Goal: Communication & Community: Answer question/provide support

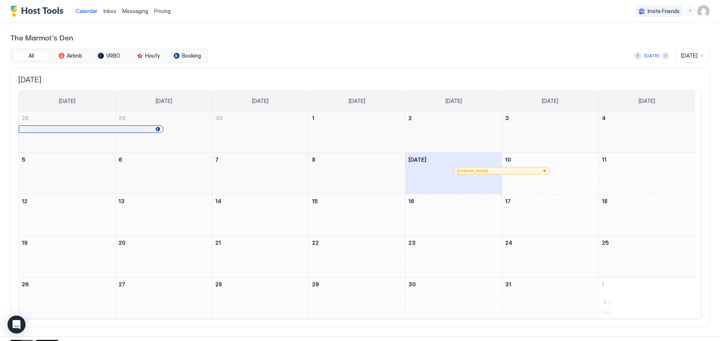
click at [110, 12] on span "Inbox" at bounding box center [109, 11] width 13 height 6
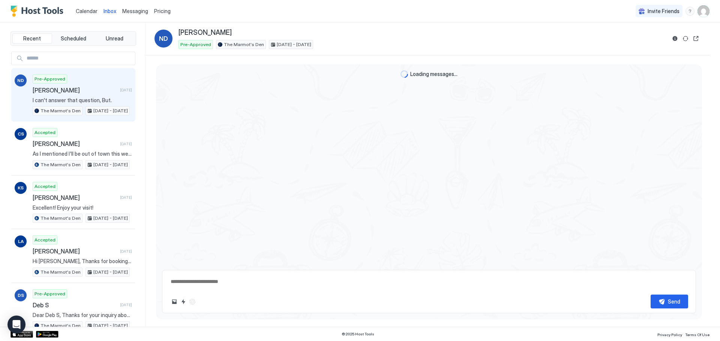
type textarea "*"
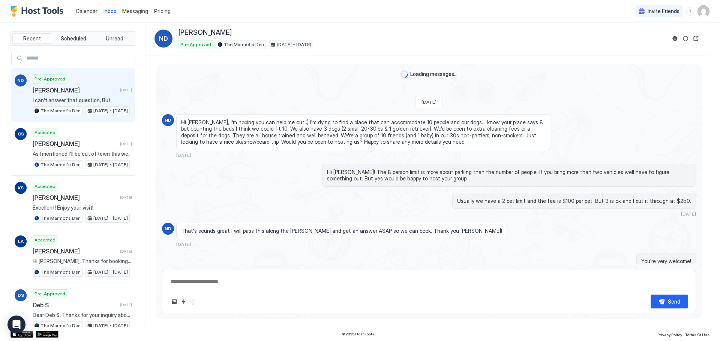
scroll to position [73, 0]
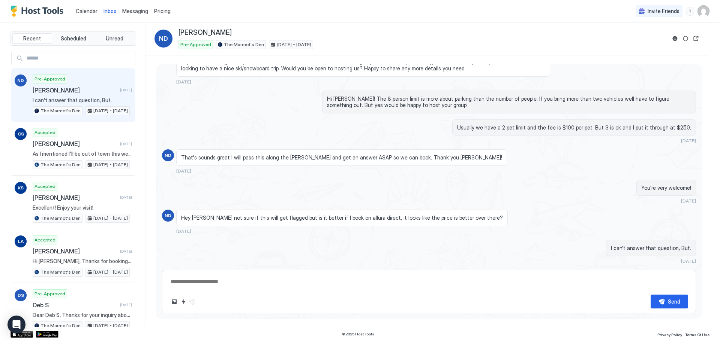
click at [80, 12] on span "Calendar" at bounding box center [87, 11] width 22 height 6
